Goal: Task Accomplishment & Management: Use online tool/utility

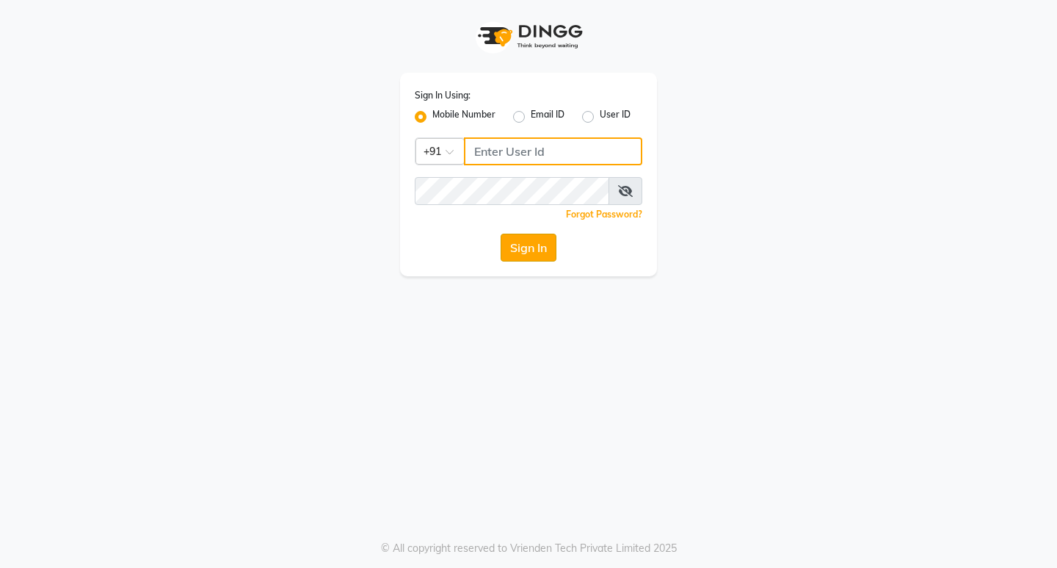
type input "9930166066"
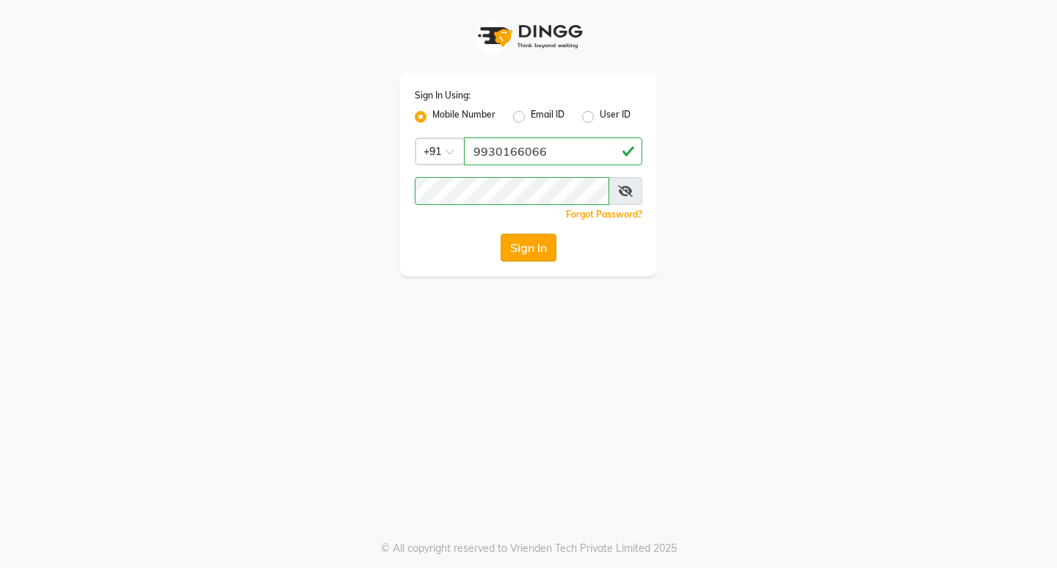
click at [533, 236] on button "Sign In" at bounding box center [529, 247] width 56 height 28
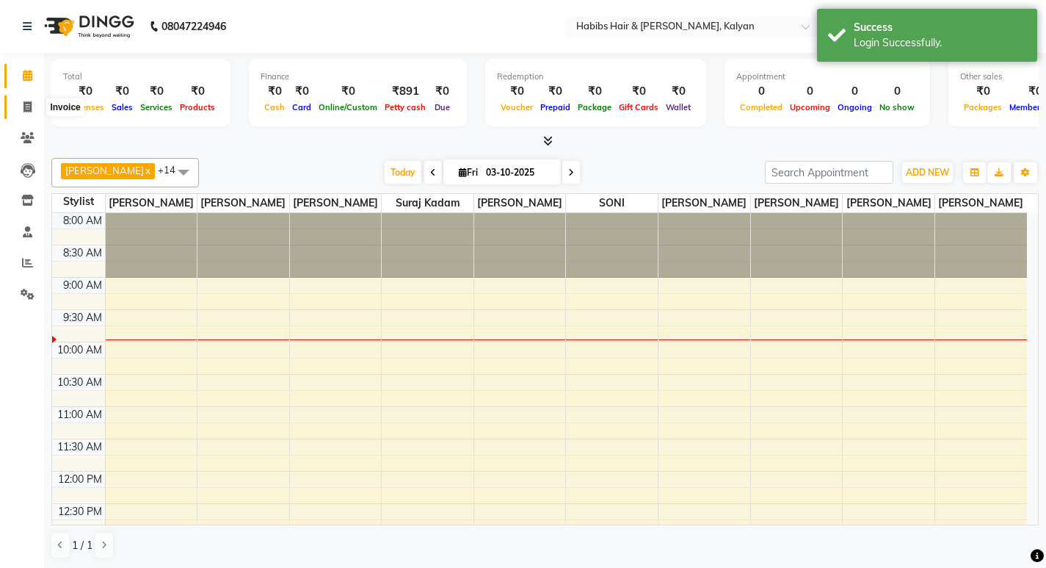
click at [15, 106] on span at bounding box center [28, 107] width 26 height 17
select select "8185"
select select "service"
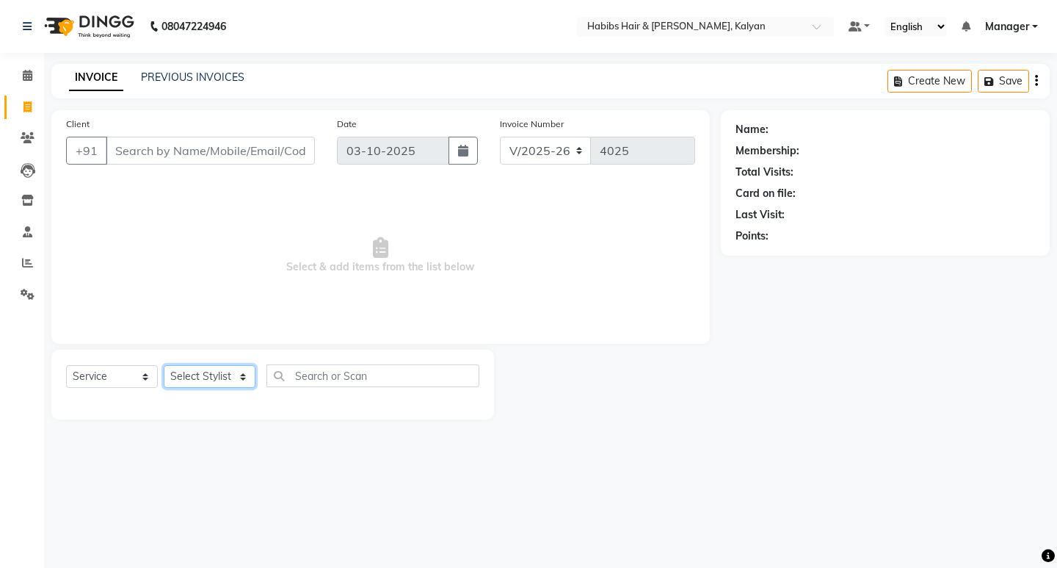
click at [242, 377] on select "Select Stylist [PERSON_NAME] Manager [PERSON_NAME] zipre [PERSON_NAME] [PERSON_…" at bounding box center [210, 376] width 92 height 23
select select "81200"
click at [164, 365] on select "Select Stylist [PERSON_NAME] Manager [PERSON_NAME] zipre [PERSON_NAME] [PERSON_…" at bounding box center [210, 376] width 92 height 23
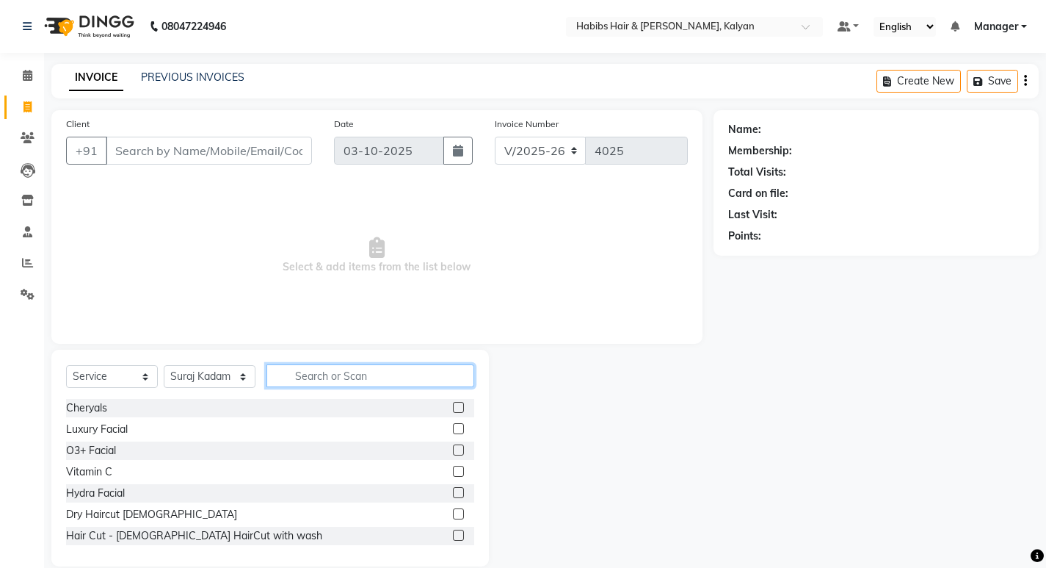
click at [344, 381] on input "text" at bounding box center [371, 375] width 208 height 23
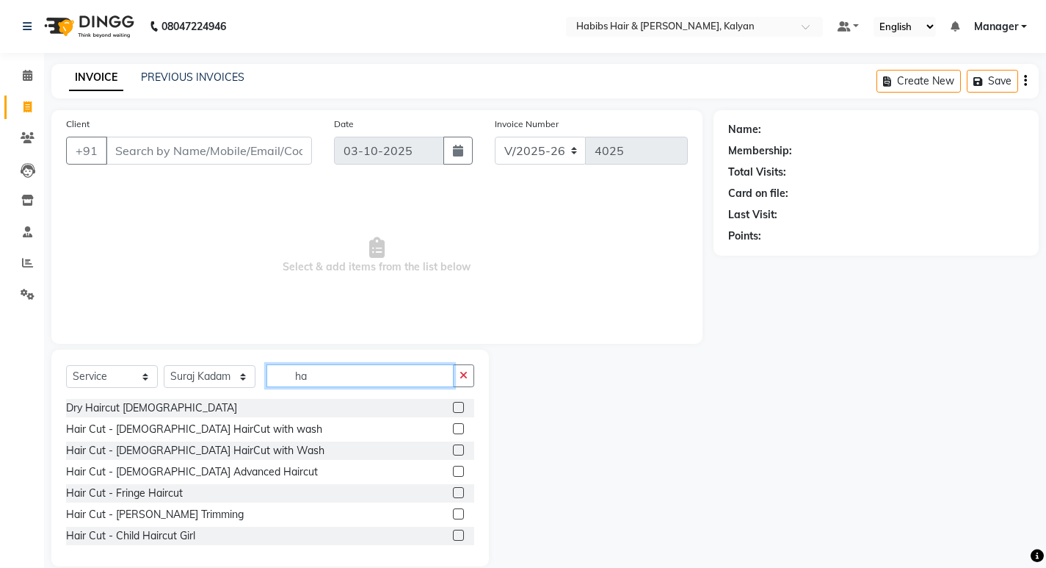
type input "ha"
click at [453, 406] on label at bounding box center [458, 407] width 11 height 11
click at [453, 406] on input "checkbox" at bounding box center [458, 408] width 10 height 10
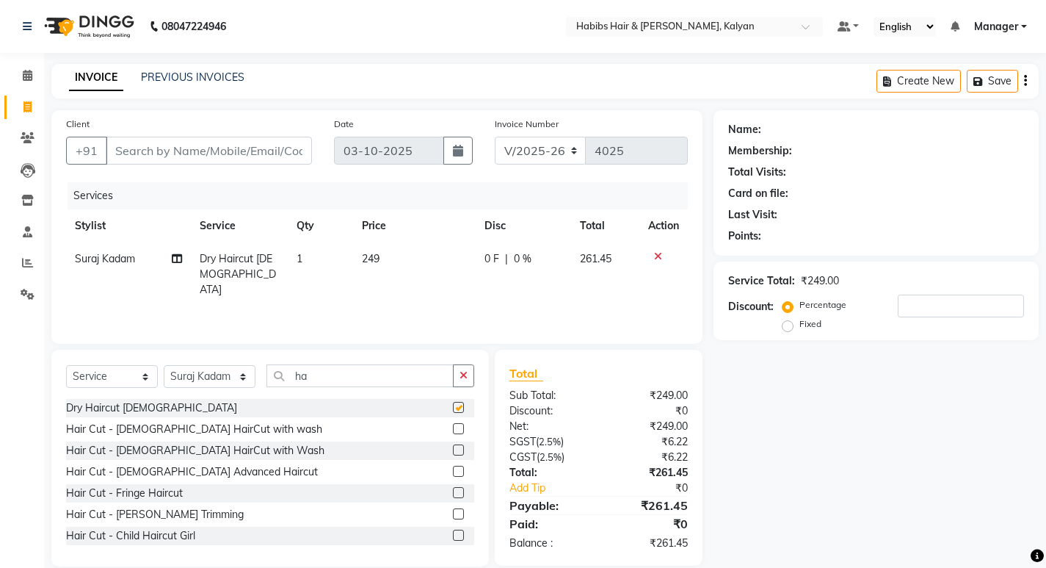
checkbox input "false"
click at [1026, 81] on icon "button" at bounding box center [1025, 81] width 3 height 1
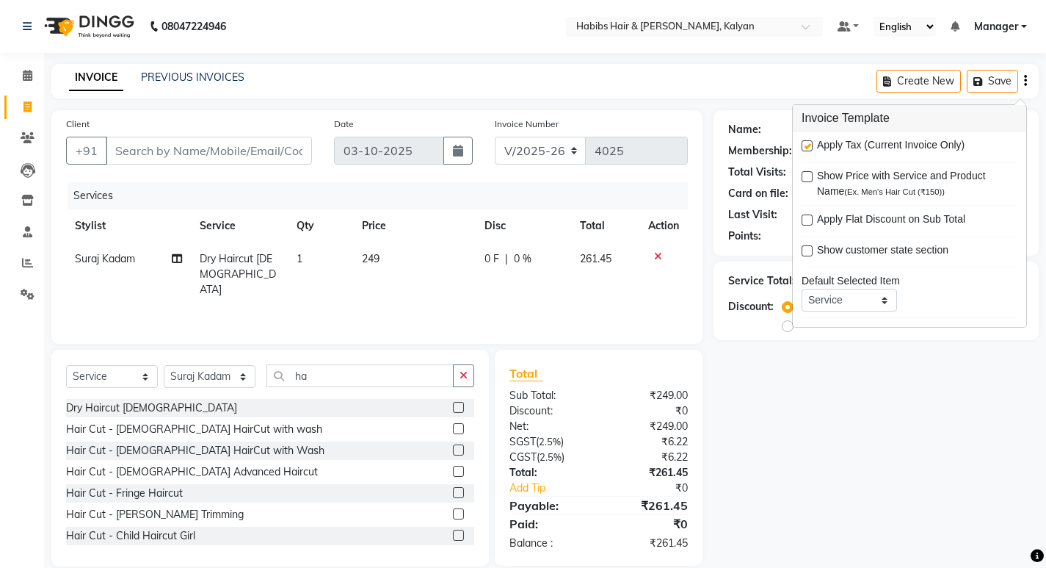
click at [802, 145] on label at bounding box center [807, 145] width 11 height 11
click at [802, 145] on input "checkbox" at bounding box center [807, 147] width 10 height 10
checkbox input "false"
click at [808, 388] on div "Name: Membership: Total Visits: Card on file: Last Visit: Points: Service Total…" at bounding box center [882, 338] width 336 height 456
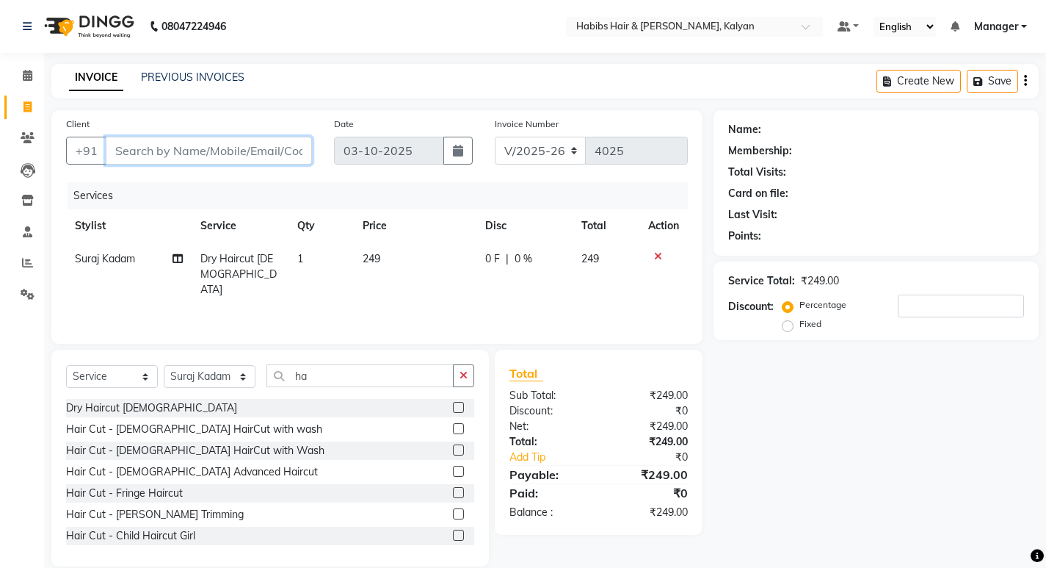
click at [170, 147] on input "Client" at bounding box center [209, 151] width 206 height 28
